Goal: Task Accomplishment & Management: Manage account settings

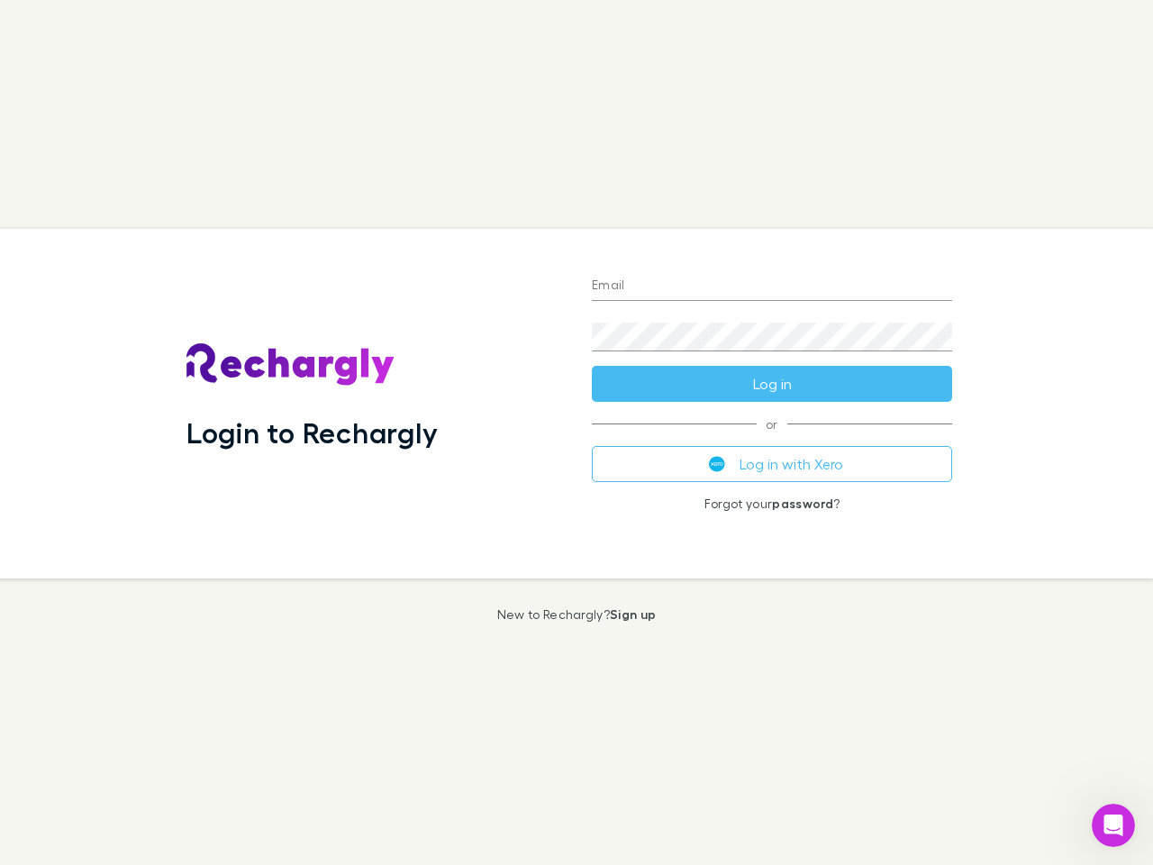
click at [576, 432] on div "Login to Rechargly" at bounding box center [374, 403] width 405 height 349
click at [772, 286] on input "Email" at bounding box center [772, 286] width 360 height 29
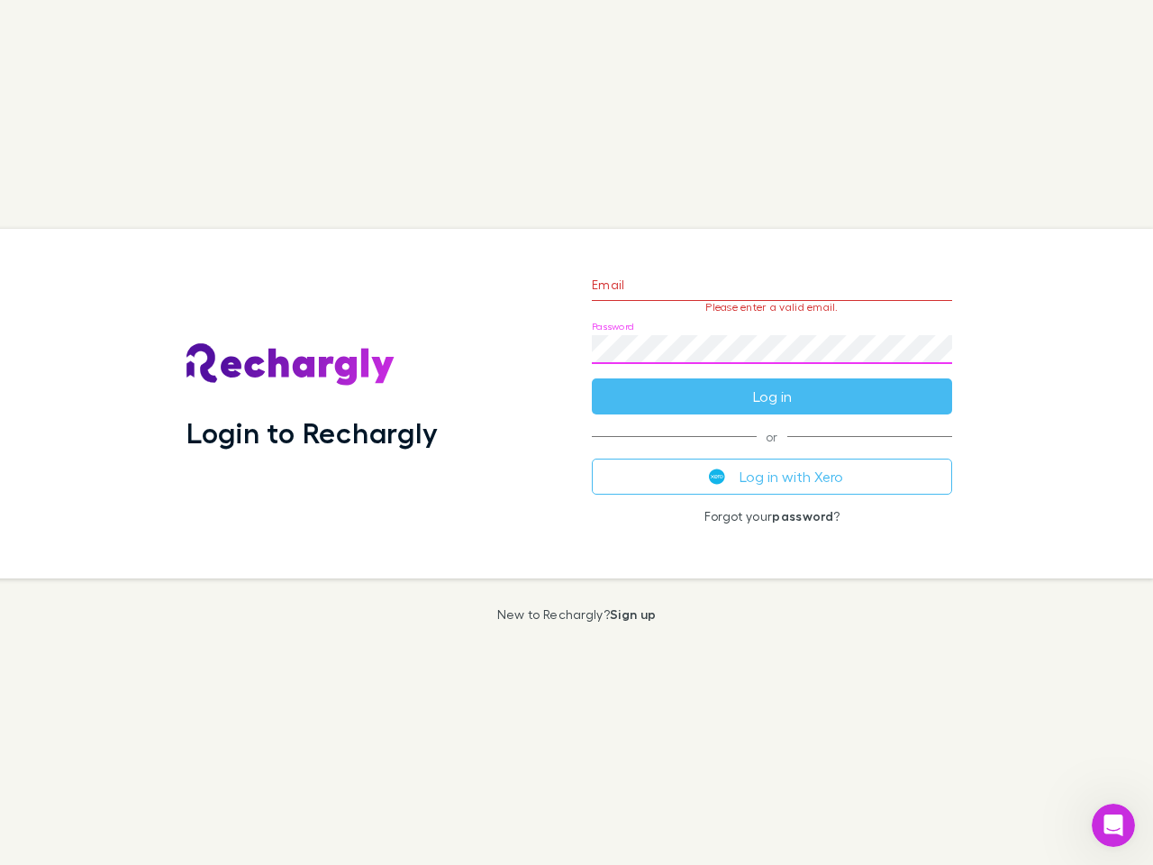
click at [772, 384] on form "Email Please enter a valid email. Password Log in" at bounding box center [772, 336] width 360 height 157
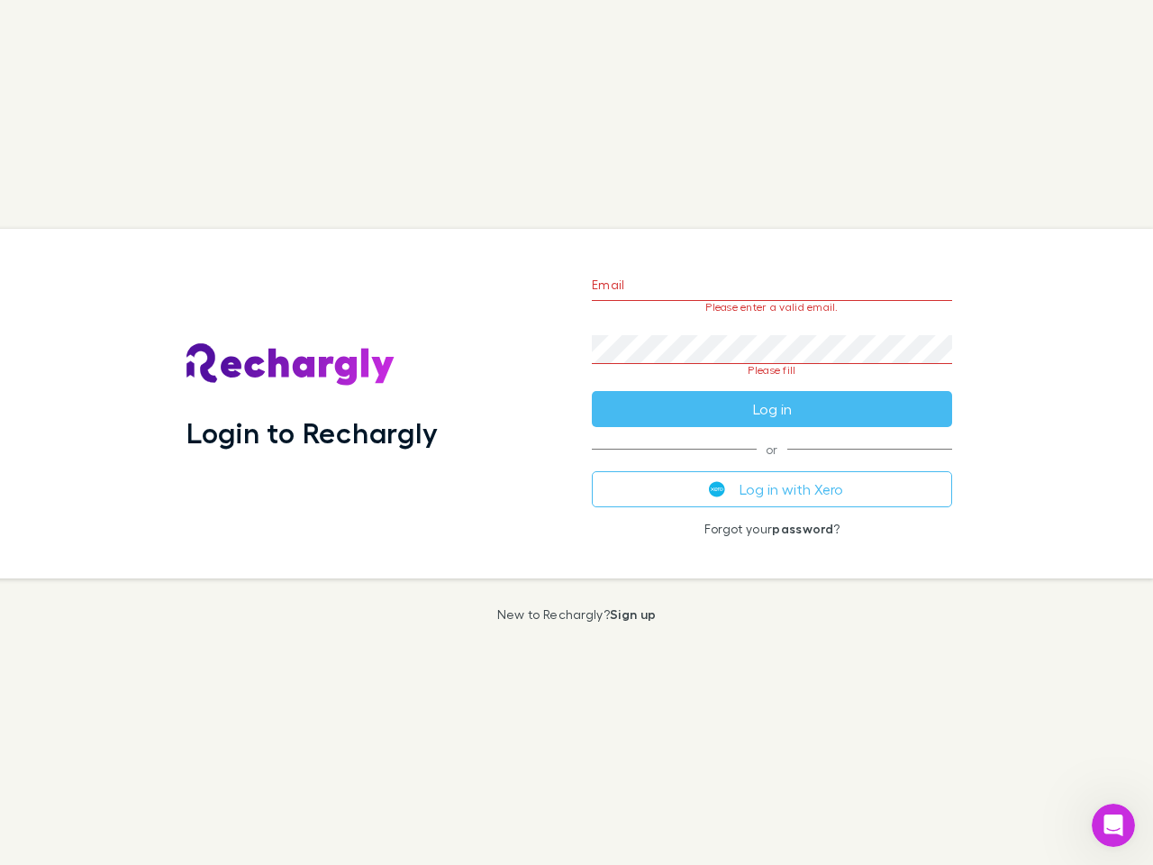
click at [772, 464] on div "Email Please enter a valid email. Password Please fill Log in or Log in with Xe…" at bounding box center [771, 403] width 389 height 349
click at [1113, 825] on icon "Open Intercom Messenger" at bounding box center [1114, 826] width 30 height 30
